Goal: Find contact information: Find contact information

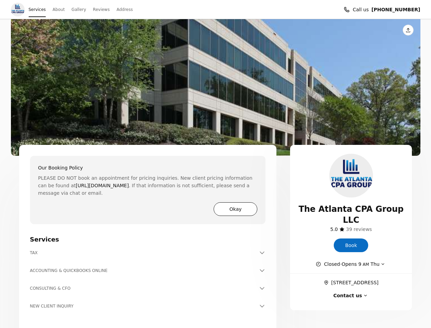
click at [215, 164] on div "Our Booking Policy PLEASE DO NOT book an appointment for pricing inquiries. New…" at bounding box center [148, 180] width 220 height 33
click at [408, 30] on button "Share this page" at bounding box center [408, 30] width 11 height 11
click at [216, 87] on img "View photo" at bounding box center [216, 87] width 410 height 137
click at [236, 209] on button "Okay" at bounding box center [236, 209] width 44 height 14
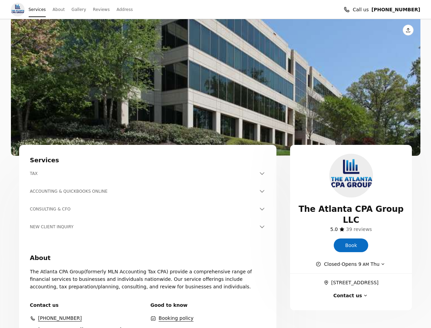
click at [148, 270] on p "The Atlanta CPA Group(formerly MLN Accounting Tax CPA) provide a comprehensive …" at bounding box center [148, 279] width 236 height 23
click at [148, 288] on p "The Atlanta CPA Group(formerly MLN Accounting Tax CPA) provide a comprehensive …" at bounding box center [148, 279] width 236 height 23
click at [351, 260] on span "Closed · Opens 9 AM Thu" at bounding box center [352, 264] width 56 height 8
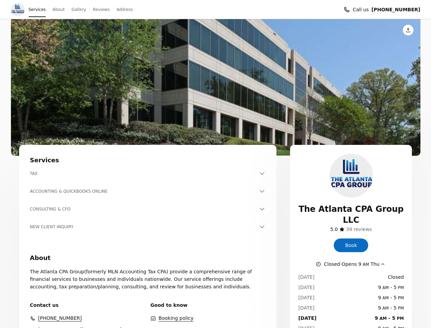
click at [351, 292] on dl "[DATE] Closed [DATE] 9 AM - 5 PM [DATE] 9 AM - 5 PM [DATE] 9 AM - 5 PM [DATE] 9…" at bounding box center [351, 305] width 106 height 74
